Goal: Task Accomplishment & Management: Manage account settings

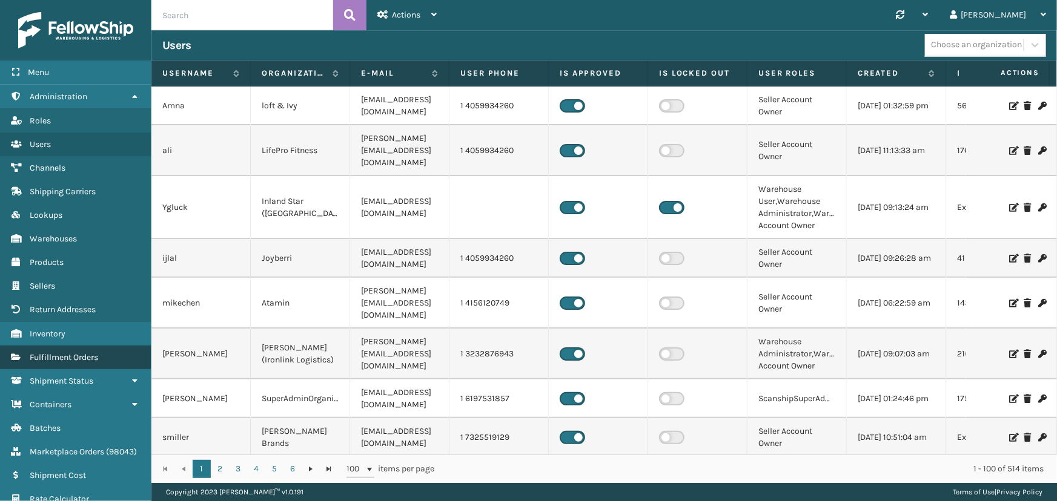
click at [59, 356] on span "Fulfillment Orders" at bounding box center [64, 357] width 68 height 10
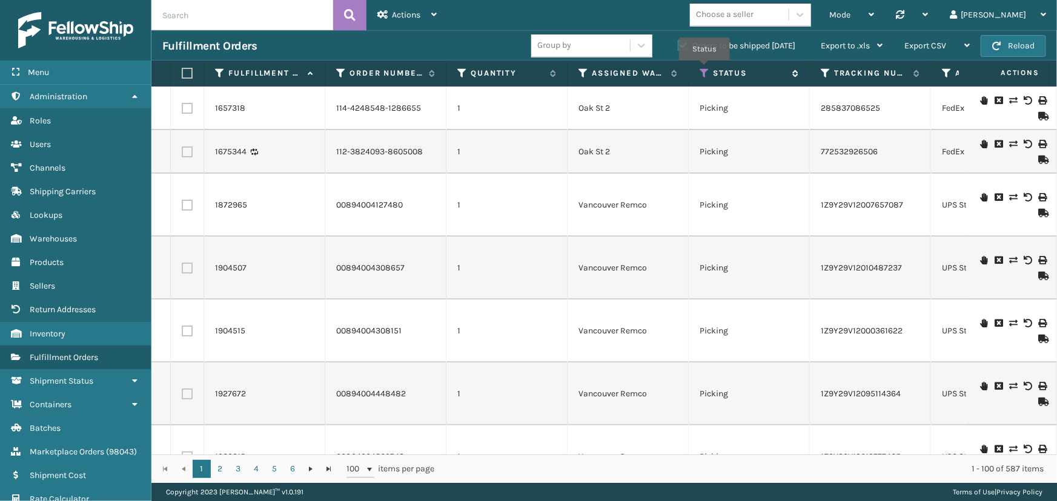
click at [704, 69] on icon at bounding box center [705, 73] width 10 height 11
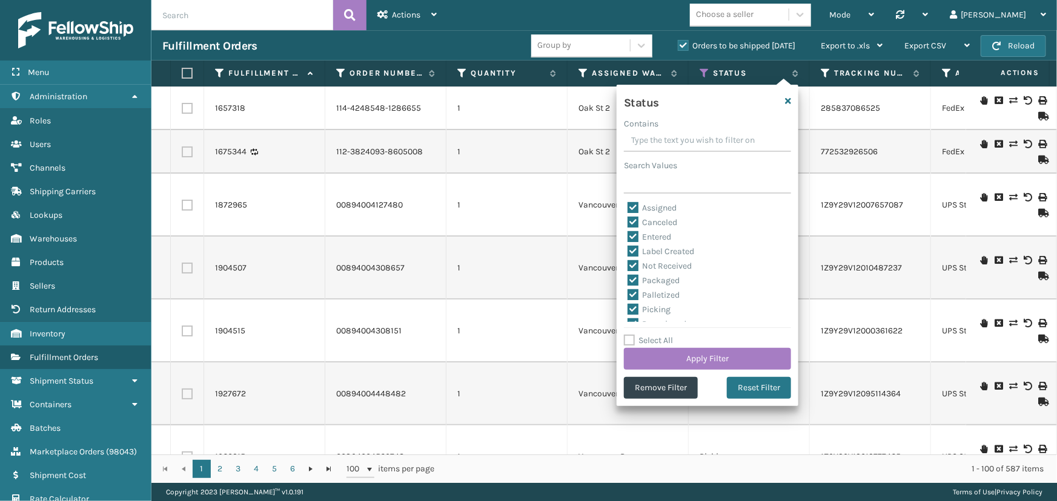
click at [655, 342] on label "Select All" at bounding box center [648, 341] width 49 height 10
click at [655, 335] on input "Select All" at bounding box center [715, 334] width 182 height 1
checkbox input "true"
click at [658, 338] on label "Select All" at bounding box center [648, 341] width 49 height 10
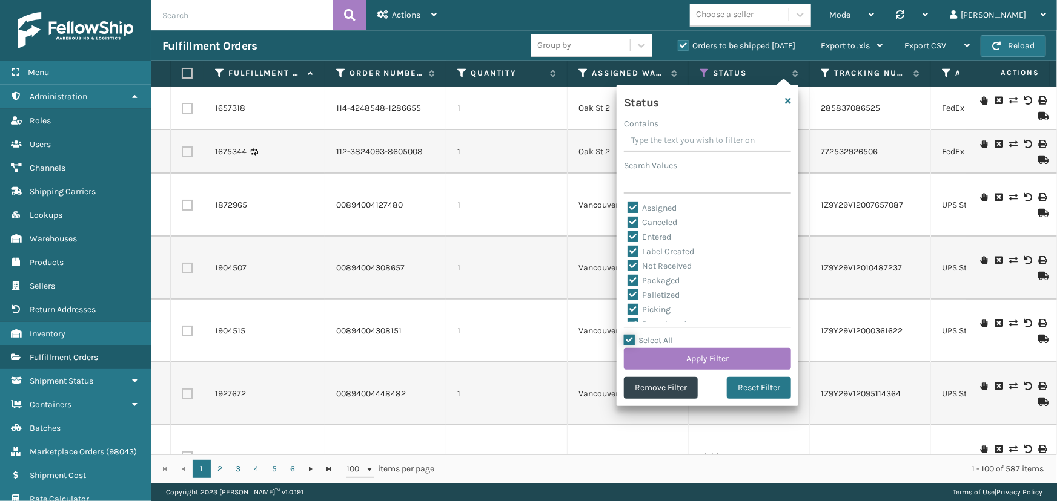
click at [658, 335] on input "Select All" at bounding box center [715, 334] width 182 height 1
checkbox input "false"
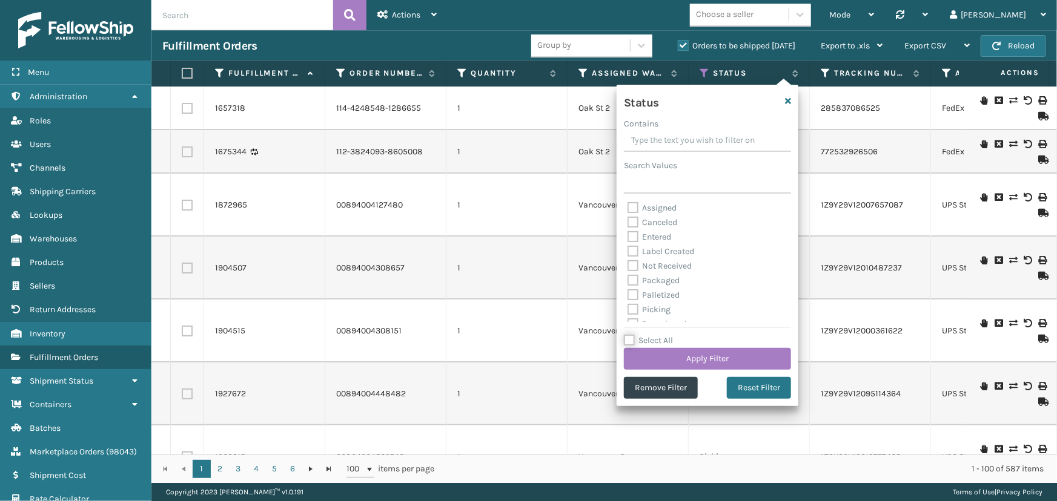
checkbox input "false"
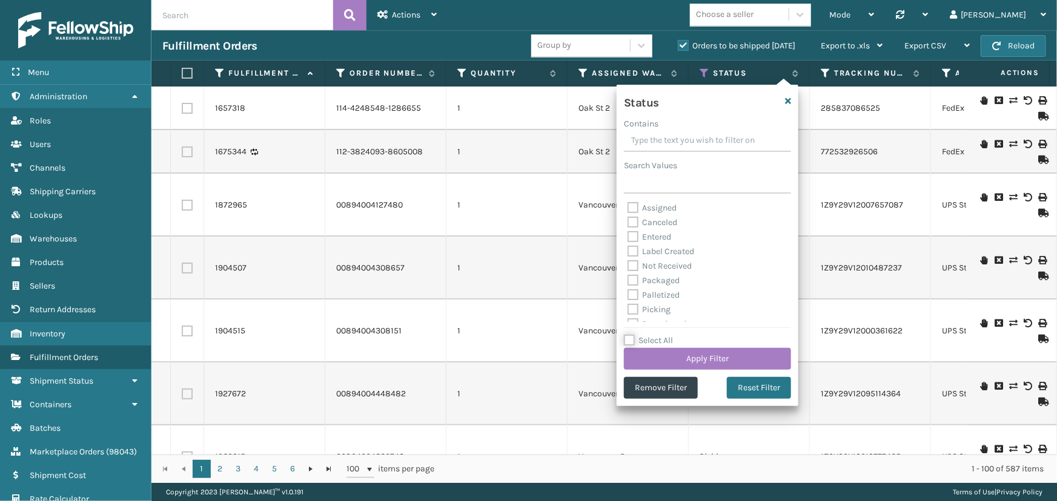
checkbox input "false"
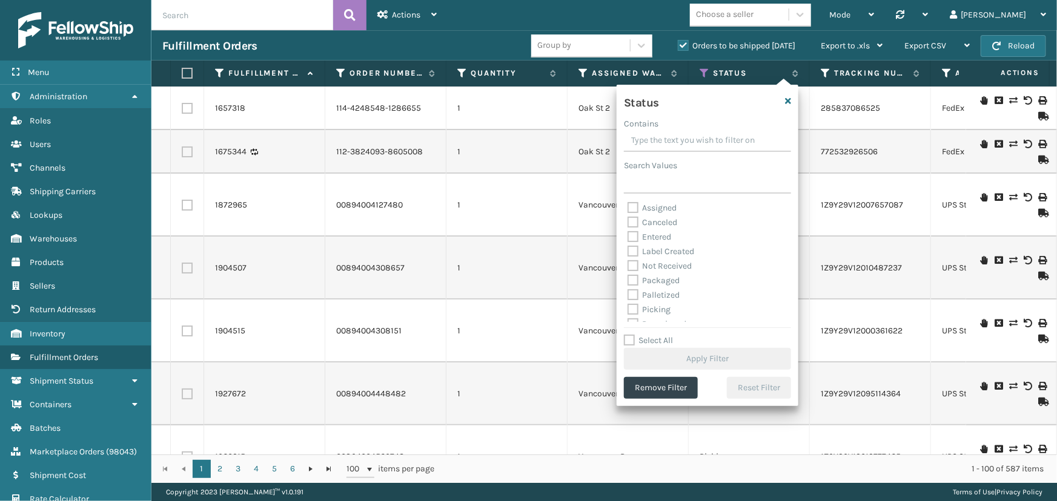
click at [666, 250] on label "Label Created" at bounding box center [660, 251] width 67 height 10
click at [628, 250] on input "Label Created" at bounding box center [627, 249] width 1 height 8
checkbox input "true"
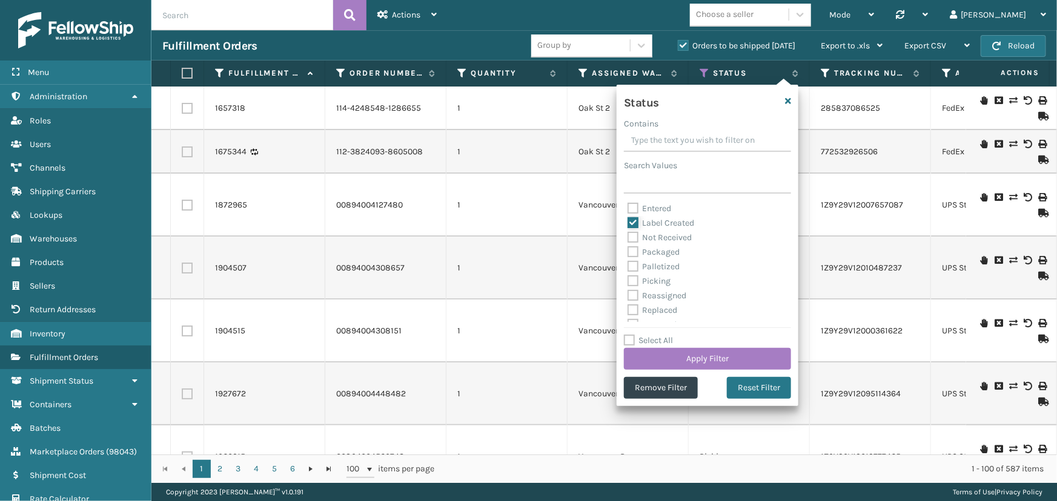
scroll to position [55, 0]
click at [658, 242] on label "Palletized" at bounding box center [653, 241] width 52 height 10
click at [628, 242] on input "Palletized" at bounding box center [627, 238] width 1 height 8
checkbox input "true"
click at [698, 357] on button "Apply Filter" at bounding box center [707, 359] width 167 height 22
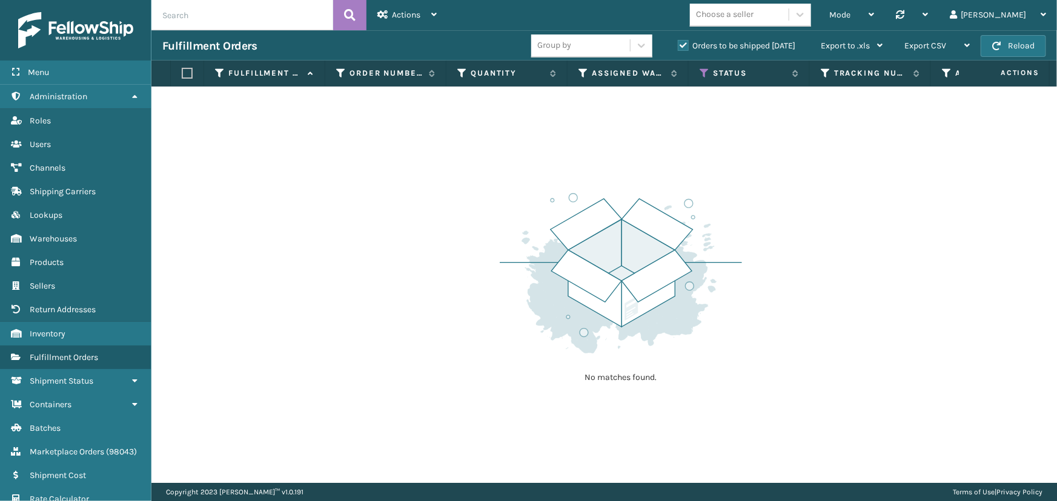
click at [684, 42] on label "Orders to be shipped [DATE]" at bounding box center [736, 46] width 117 height 10
click at [678, 42] on input "Orders to be shipped [DATE]" at bounding box center [678, 43] width 1 height 8
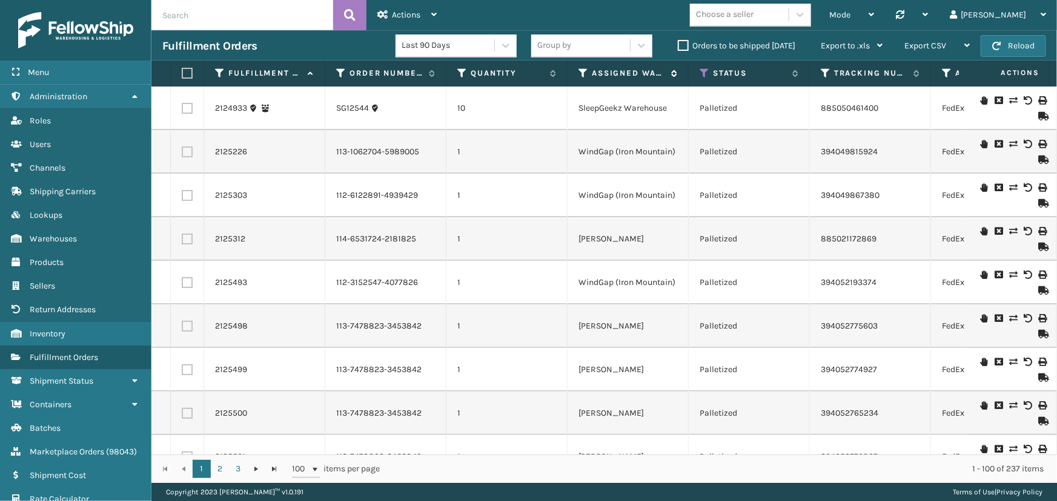
click at [584, 71] on icon at bounding box center [583, 73] width 10 height 11
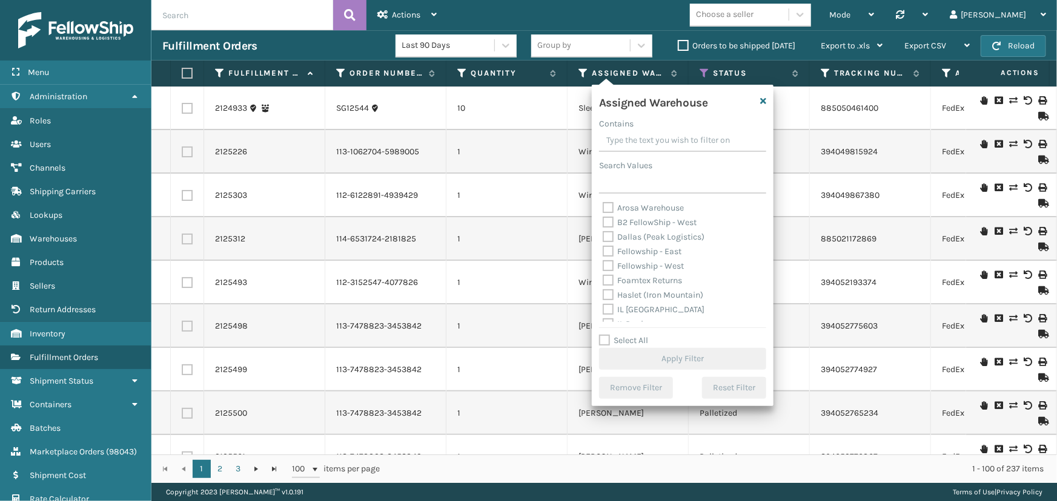
click at [655, 251] on label "Fellowship - East" at bounding box center [642, 251] width 79 height 10
click at [603, 251] on input "Fellowship - East" at bounding box center [603, 249] width 1 height 8
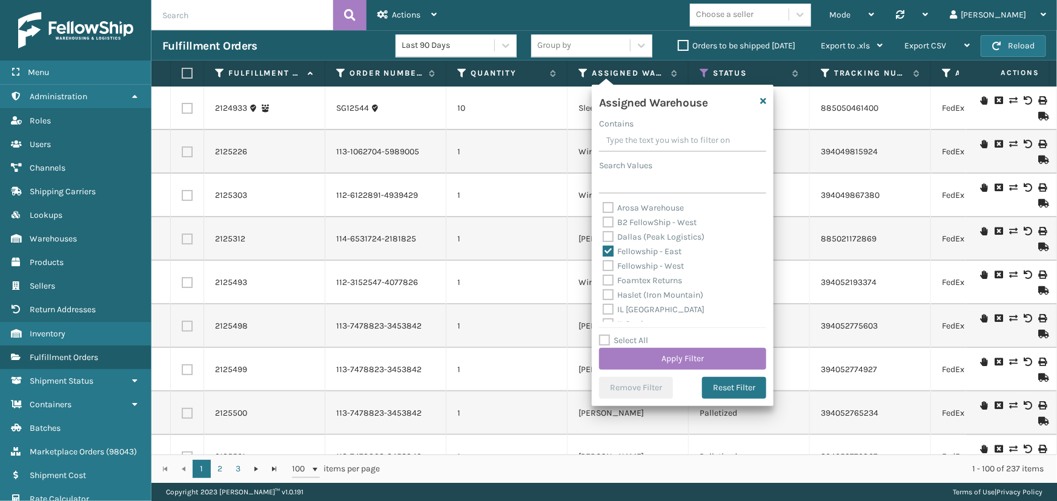
click at [650, 251] on label "Fellowship - East" at bounding box center [642, 251] width 79 height 10
click at [603, 251] on input "Fellowship - East" at bounding box center [603, 249] width 1 height 8
checkbox input "false"
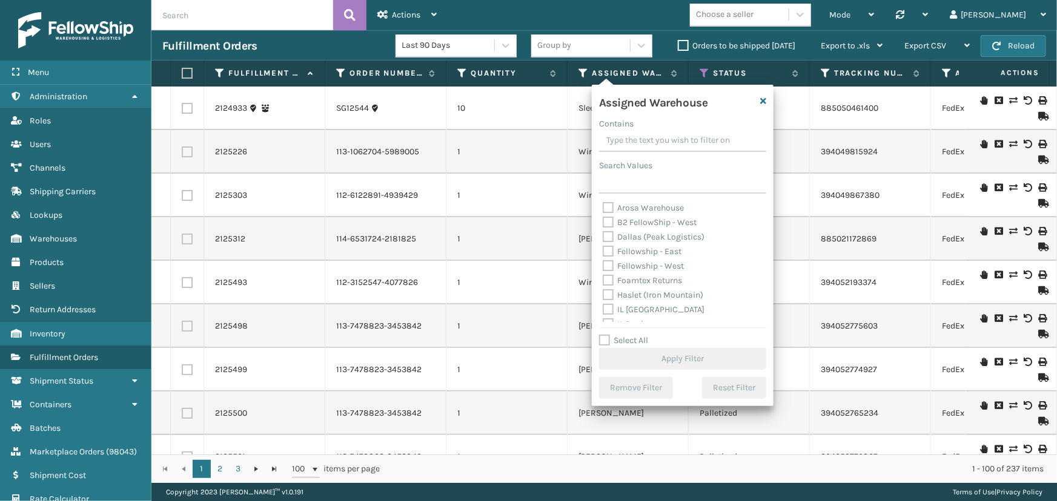
click at [653, 267] on label "Fellowship - West" at bounding box center [643, 266] width 81 height 10
click at [603, 267] on input "Fellowship - West" at bounding box center [603, 263] width 1 height 8
checkbox input "true"
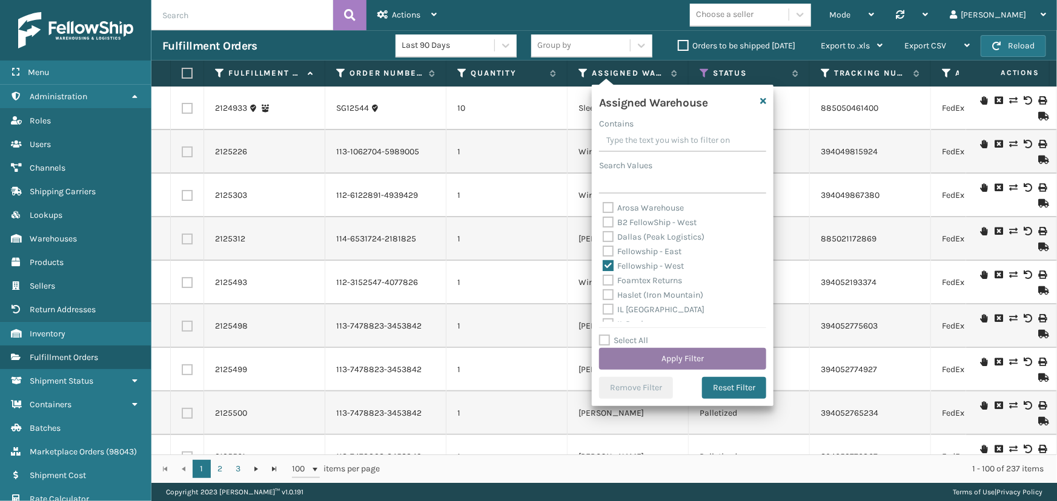
click at [681, 356] on button "Apply Filter" at bounding box center [682, 359] width 167 height 22
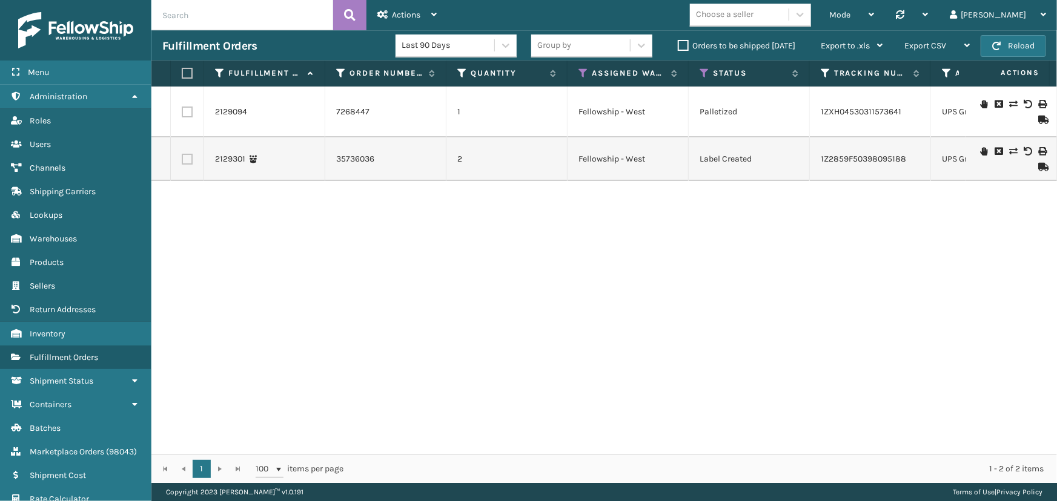
click at [1038, 121] on icon at bounding box center [1041, 120] width 7 height 8
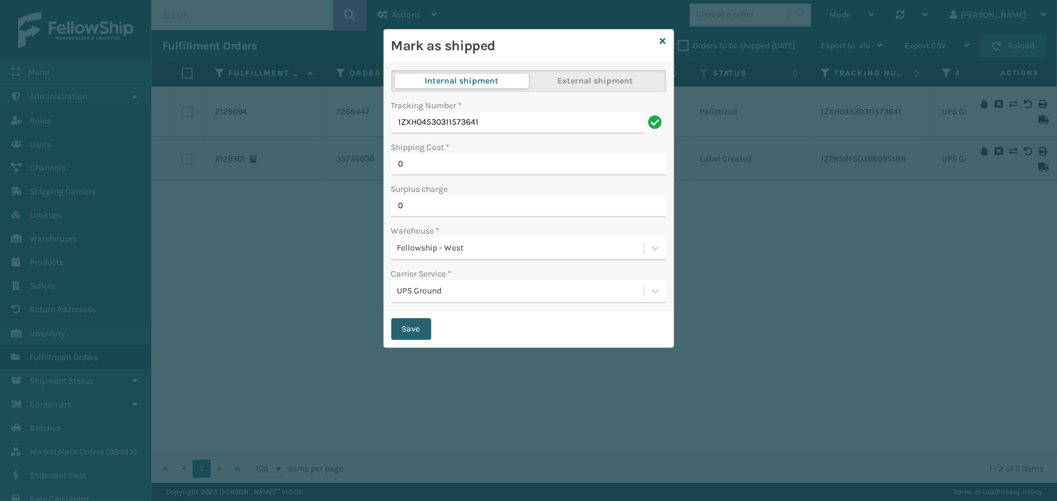
click at [405, 328] on button "Save" at bounding box center [411, 330] width 40 height 22
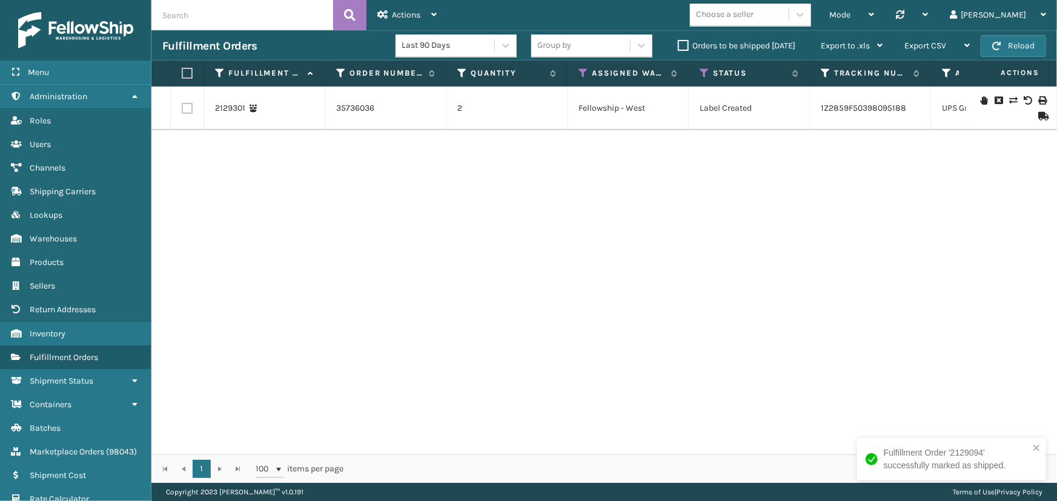
click at [1038, 116] on icon at bounding box center [1041, 116] width 7 height 8
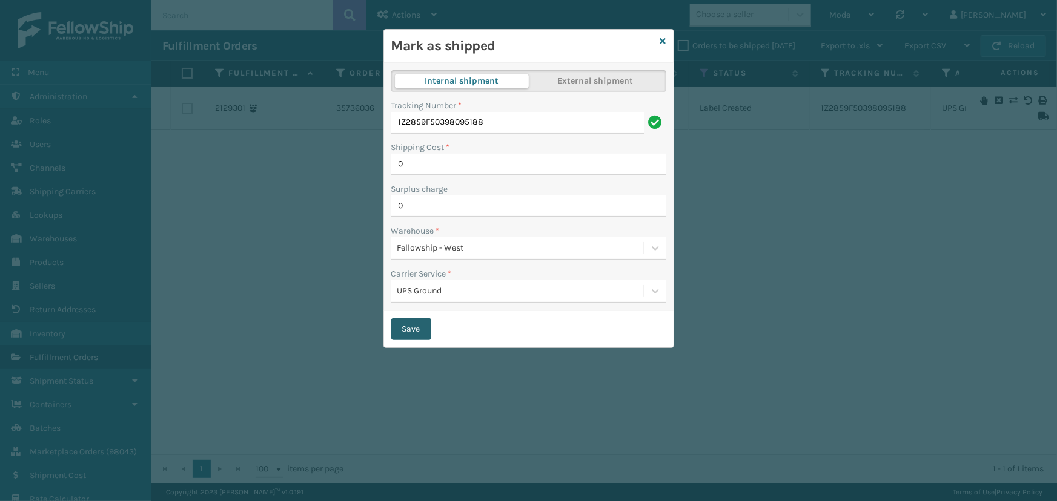
click at [412, 327] on button "Save" at bounding box center [411, 330] width 40 height 22
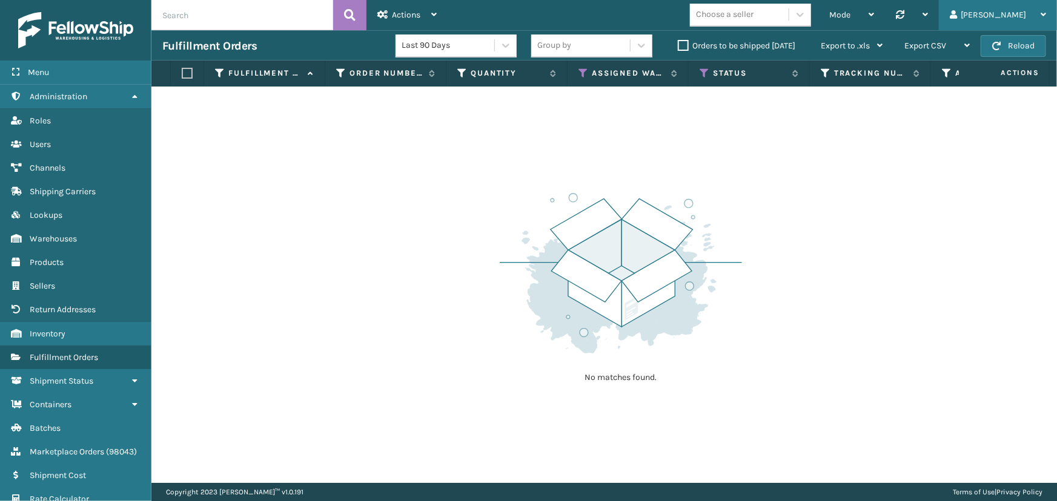
click at [1001, 12] on div "[PERSON_NAME] Log Out" at bounding box center [998, 15] width 118 height 30
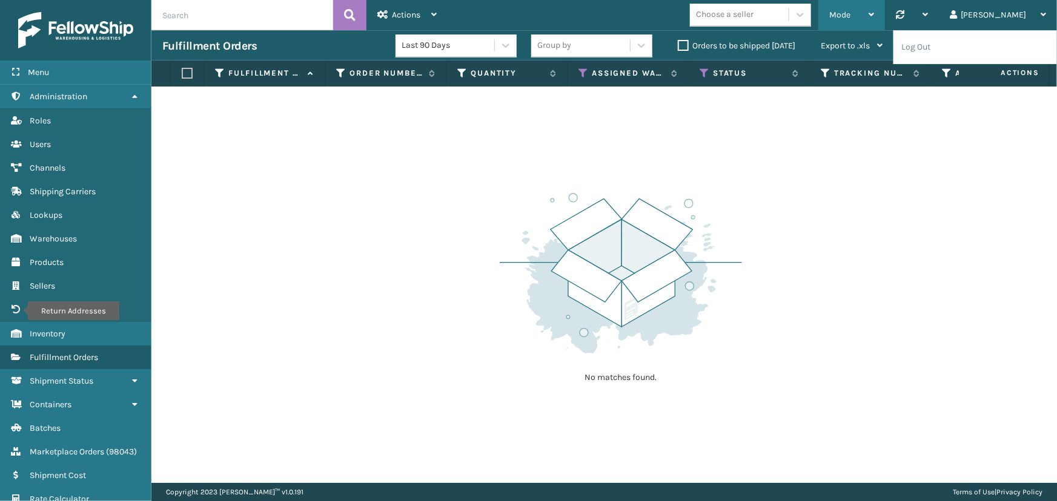
click at [850, 15] on span "Mode" at bounding box center [839, 15] width 21 height 10
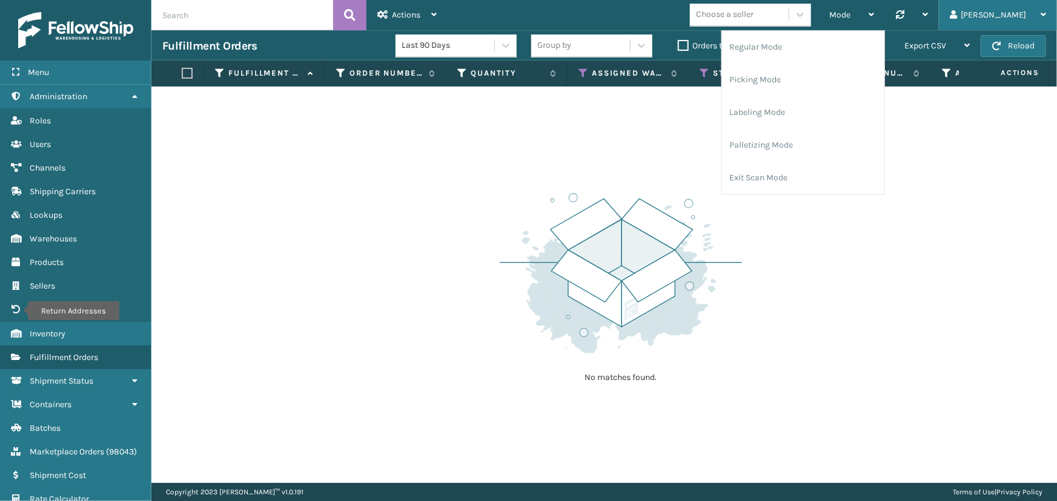
click at [1042, 10] on icon at bounding box center [1042, 14] width 5 height 8
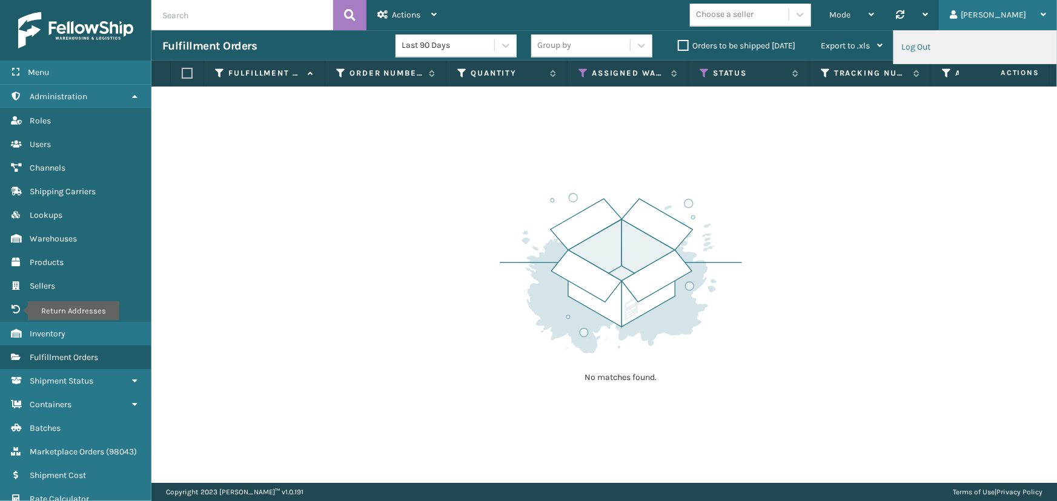
click at [934, 41] on li "Log Out" at bounding box center [975, 47] width 162 height 33
